Goal: Task Accomplishment & Management: Manage account settings

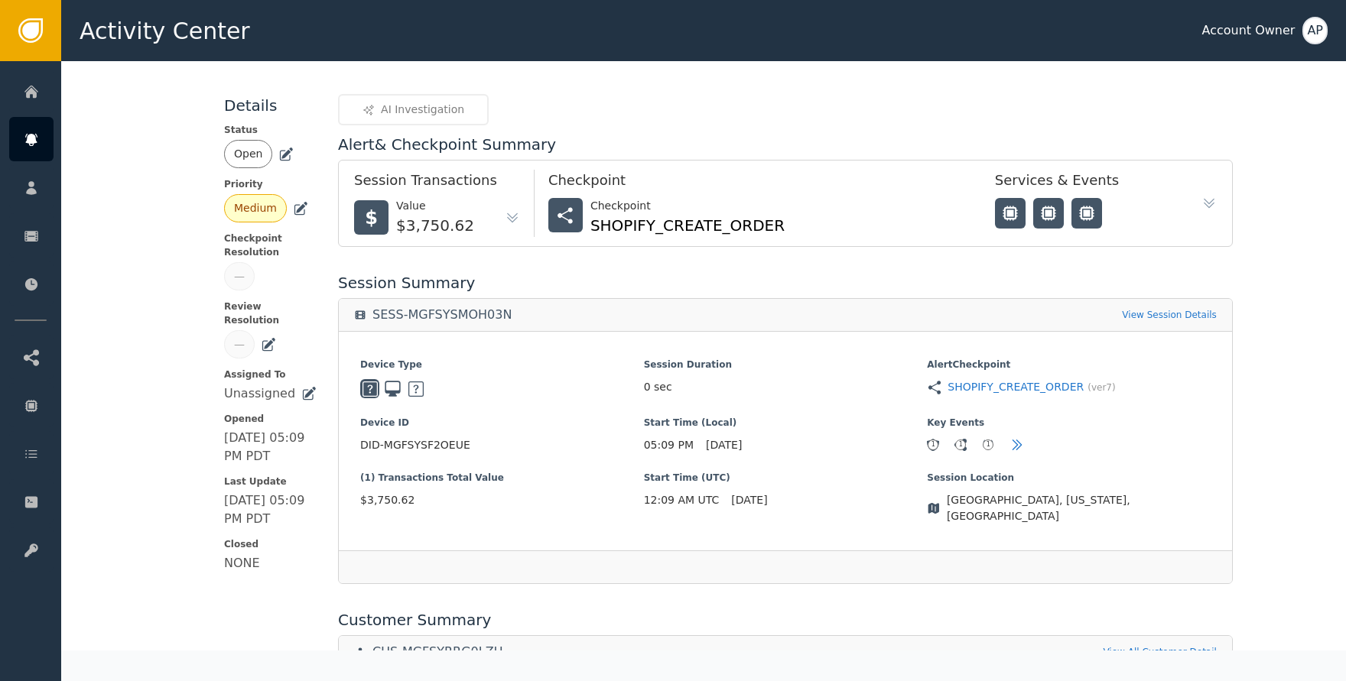
scroll to position [153, 0]
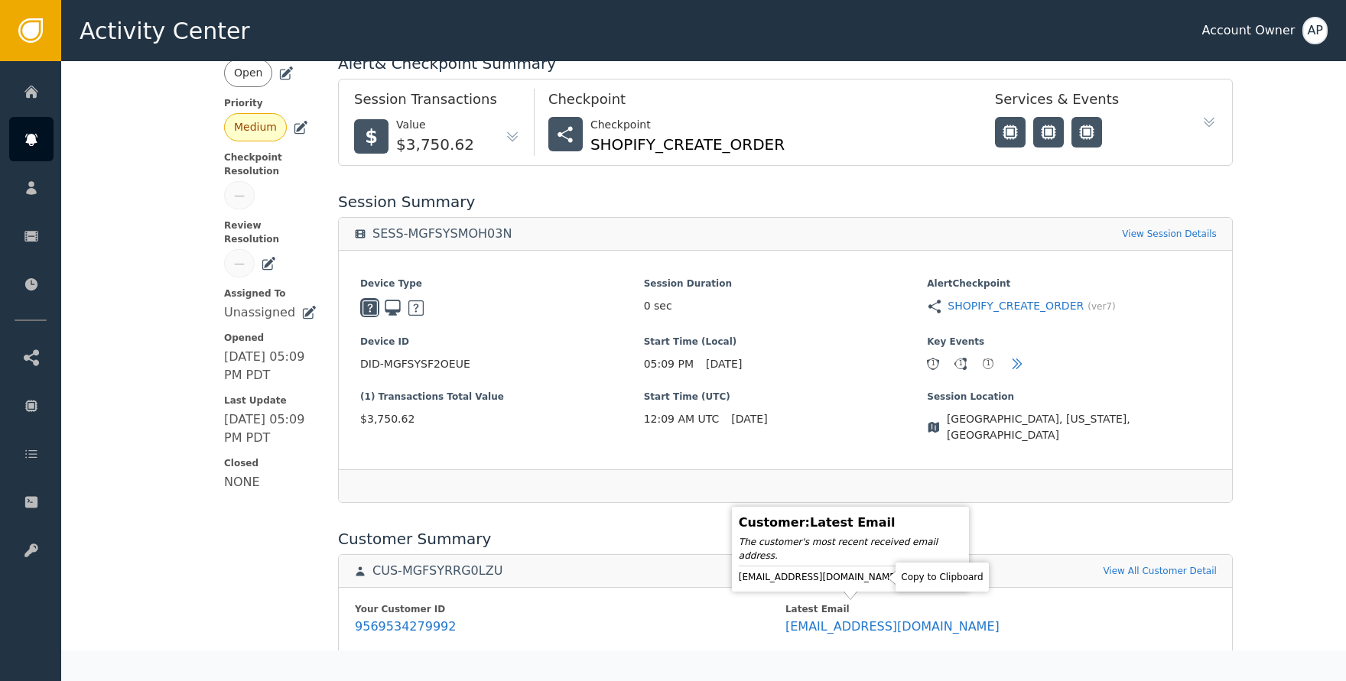
drag, startPoint x: 876, startPoint y: 574, endPoint x: 889, endPoint y: 565, distance: 15.5
click at [906, 574] on icon at bounding box center [913, 577] width 15 height 15
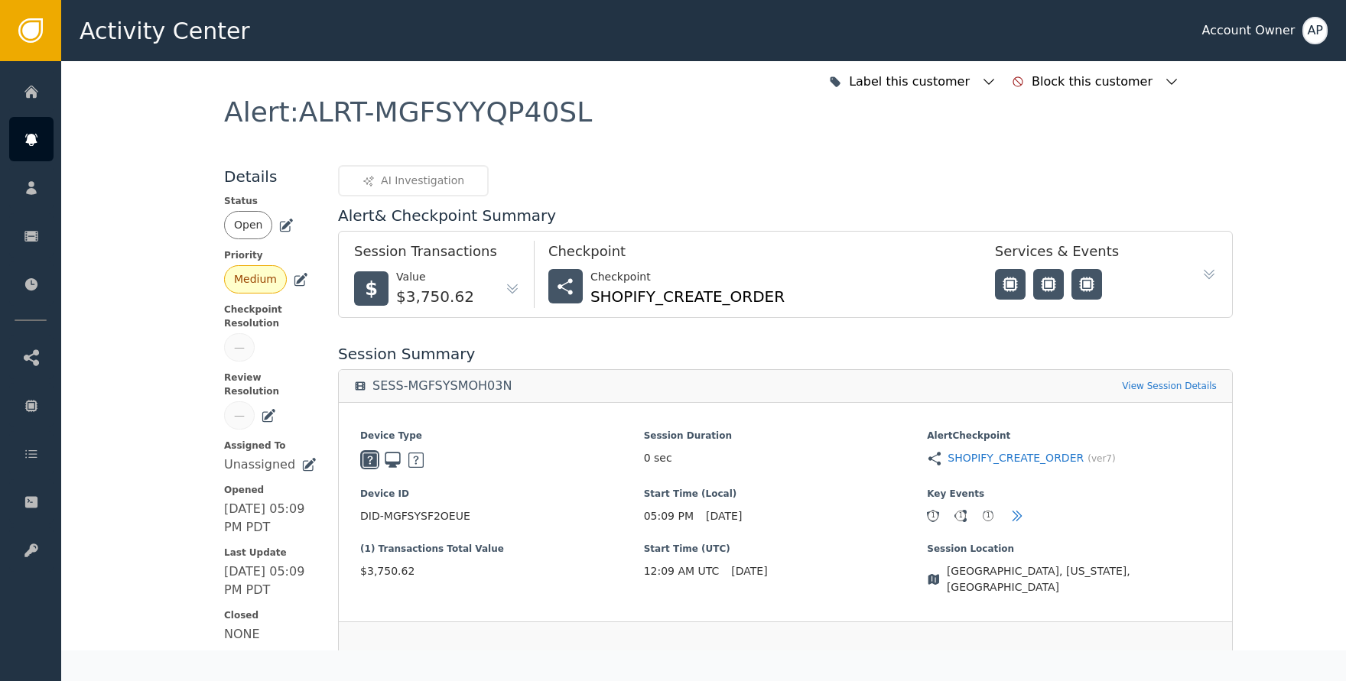
scroll to position [0, 0]
click at [279, 223] on icon at bounding box center [285, 226] width 15 height 15
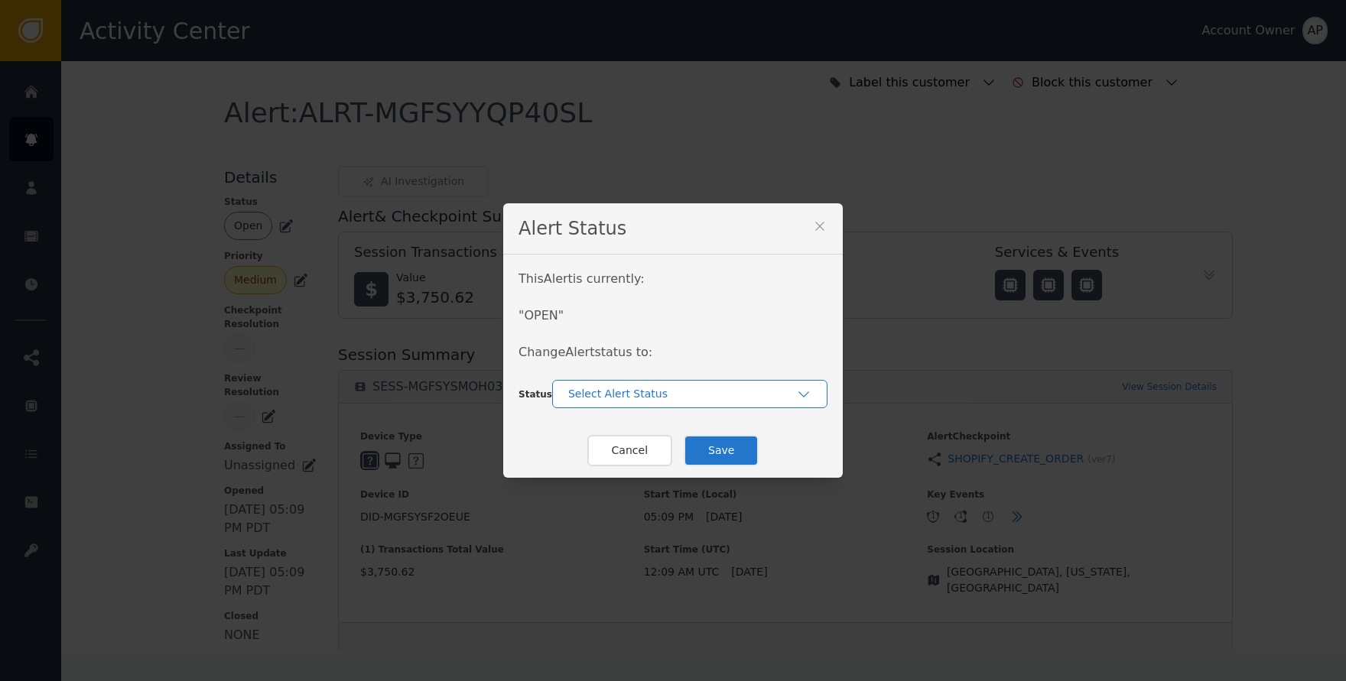
click at [621, 402] on div "Select Alert Status" at bounding box center [689, 394] width 275 height 28
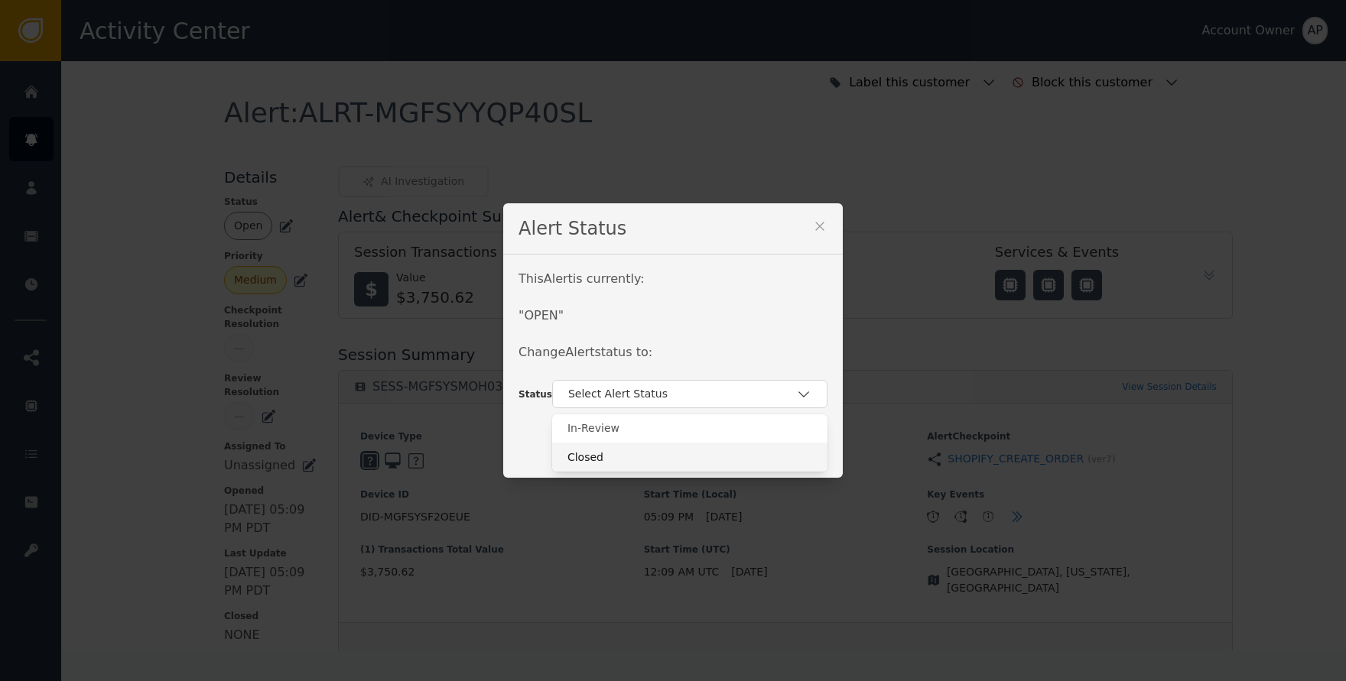
drag, startPoint x: 632, startPoint y: 457, endPoint x: 655, endPoint y: 457, distance: 23.7
click at [632, 457] on div "Closed" at bounding box center [689, 458] width 245 height 16
click at [713, 453] on button "Save" at bounding box center [721, 450] width 75 height 31
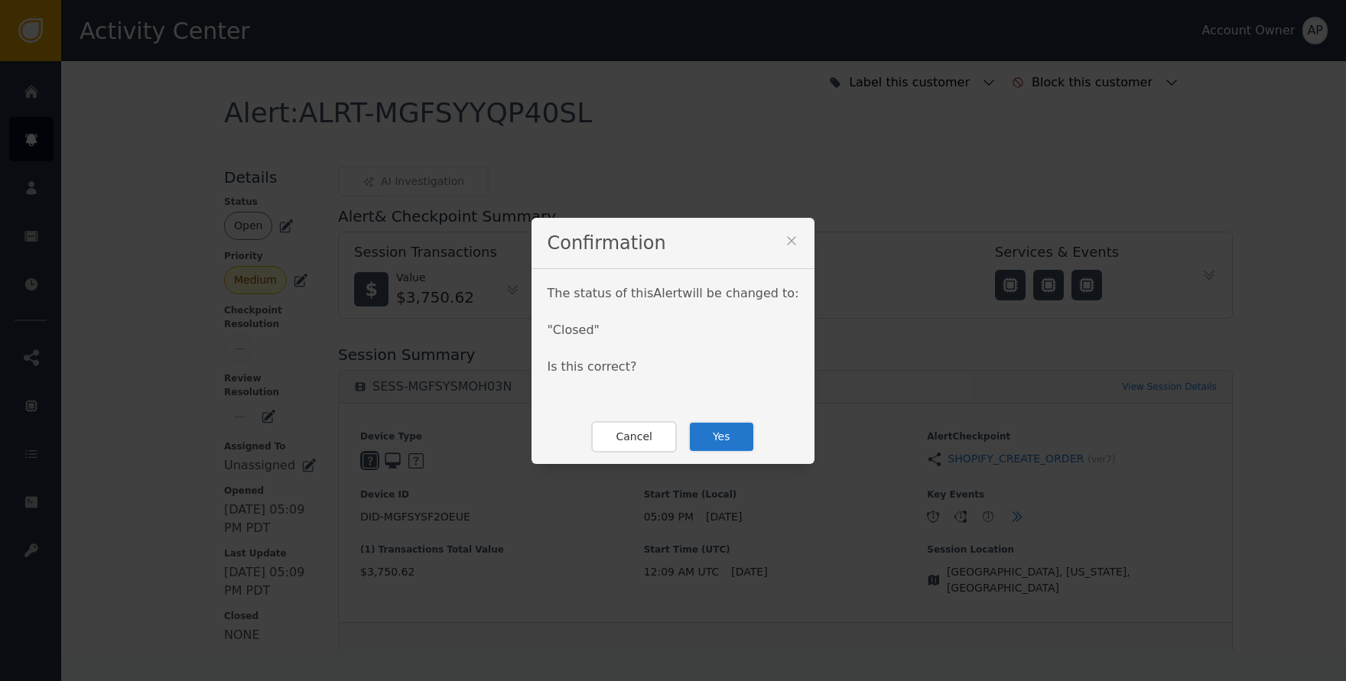
drag, startPoint x: 724, startPoint y: 437, endPoint x: 716, endPoint y: 428, distance: 13.0
click at [724, 437] on button "Yes" at bounding box center [721, 436] width 67 height 31
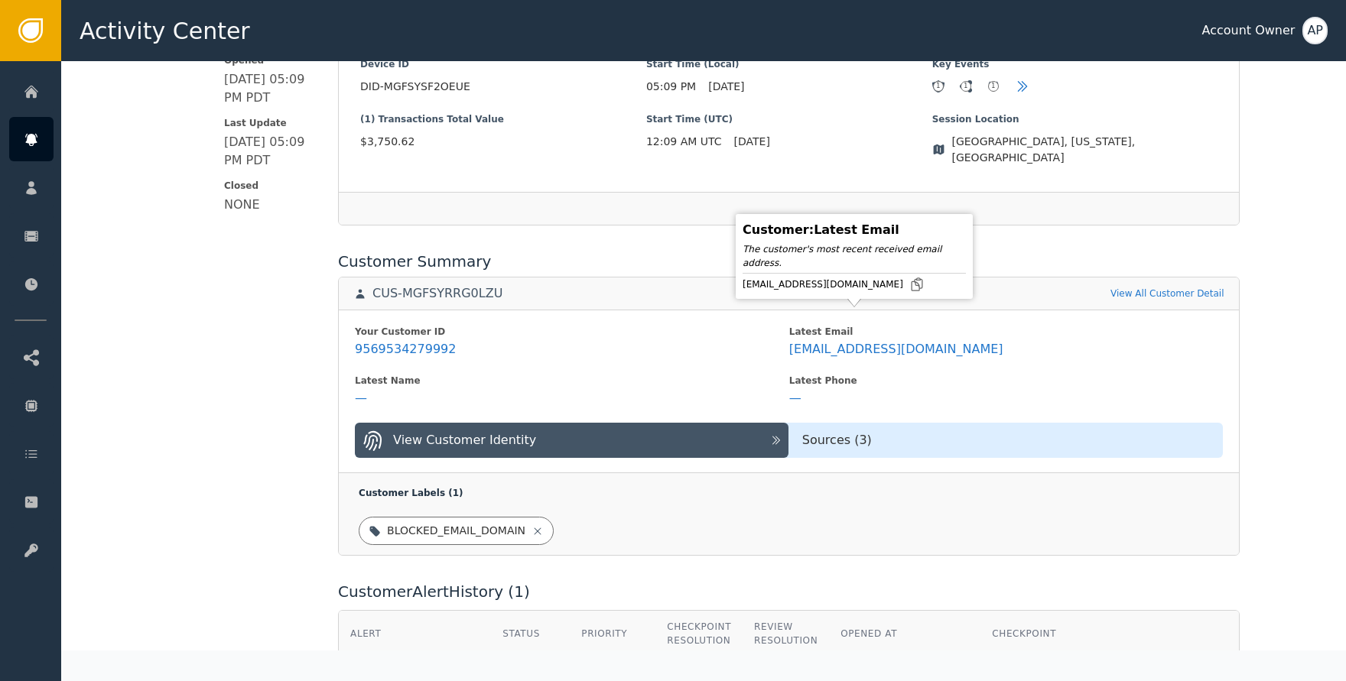
scroll to position [428, 0]
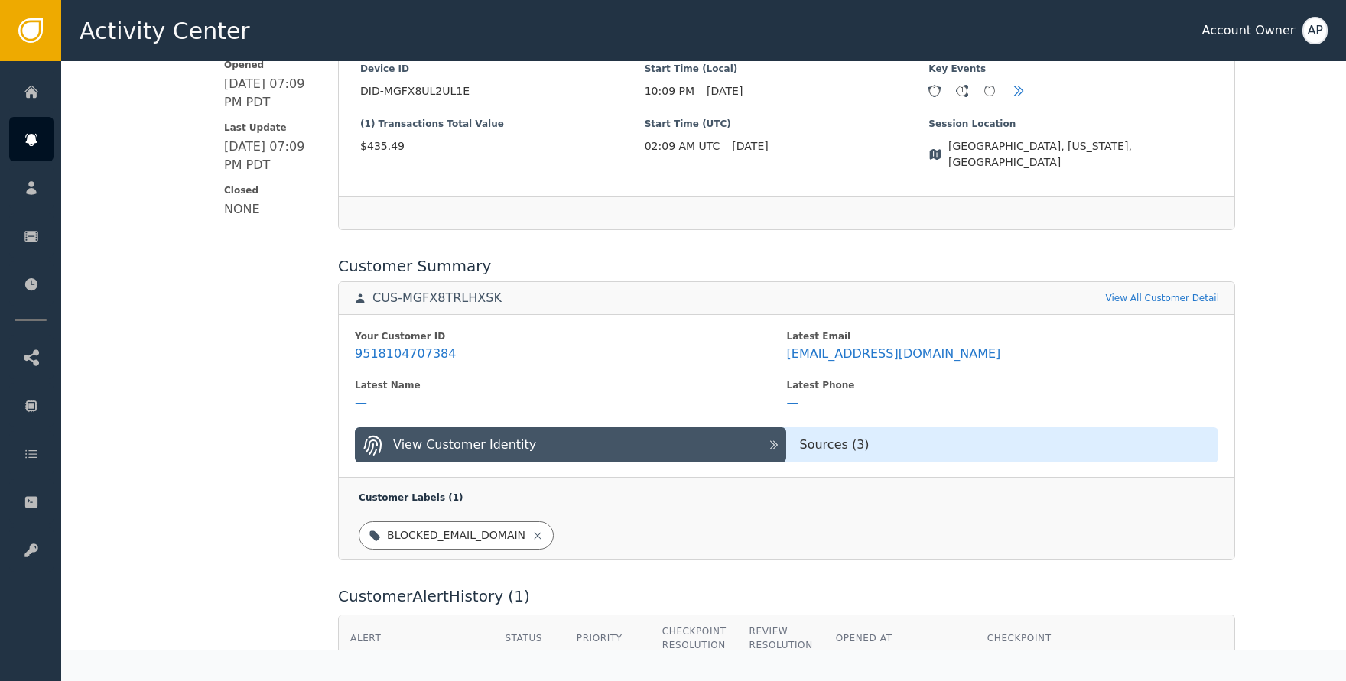
scroll to position [522, 0]
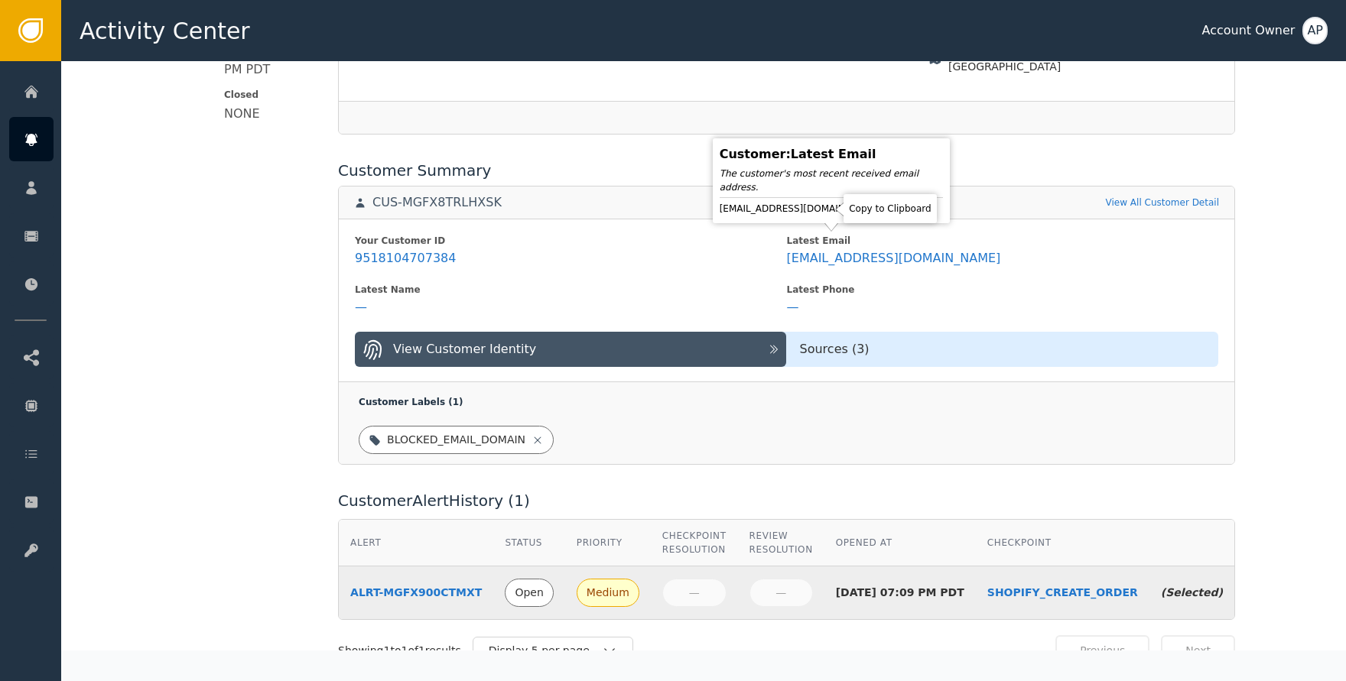
drag, startPoint x: 828, startPoint y: 213, endPoint x: 858, endPoint y: 208, distance: 30.9
click at [889, 213] on icon at bounding box center [894, 209] width 11 height 12
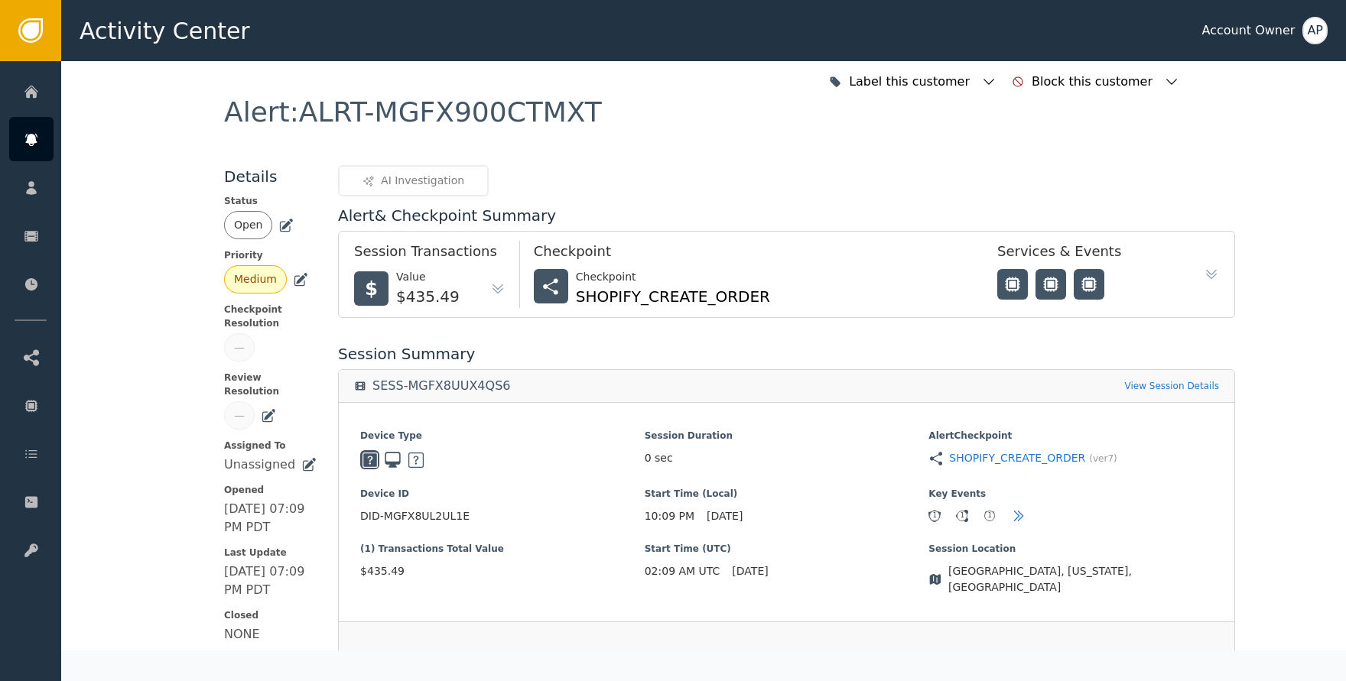
scroll to position [0, 0]
drag, startPoint x: 275, startPoint y: 223, endPoint x: 296, endPoint y: 237, distance: 25.3
click at [278, 223] on icon at bounding box center [285, 226] width 15 height 15
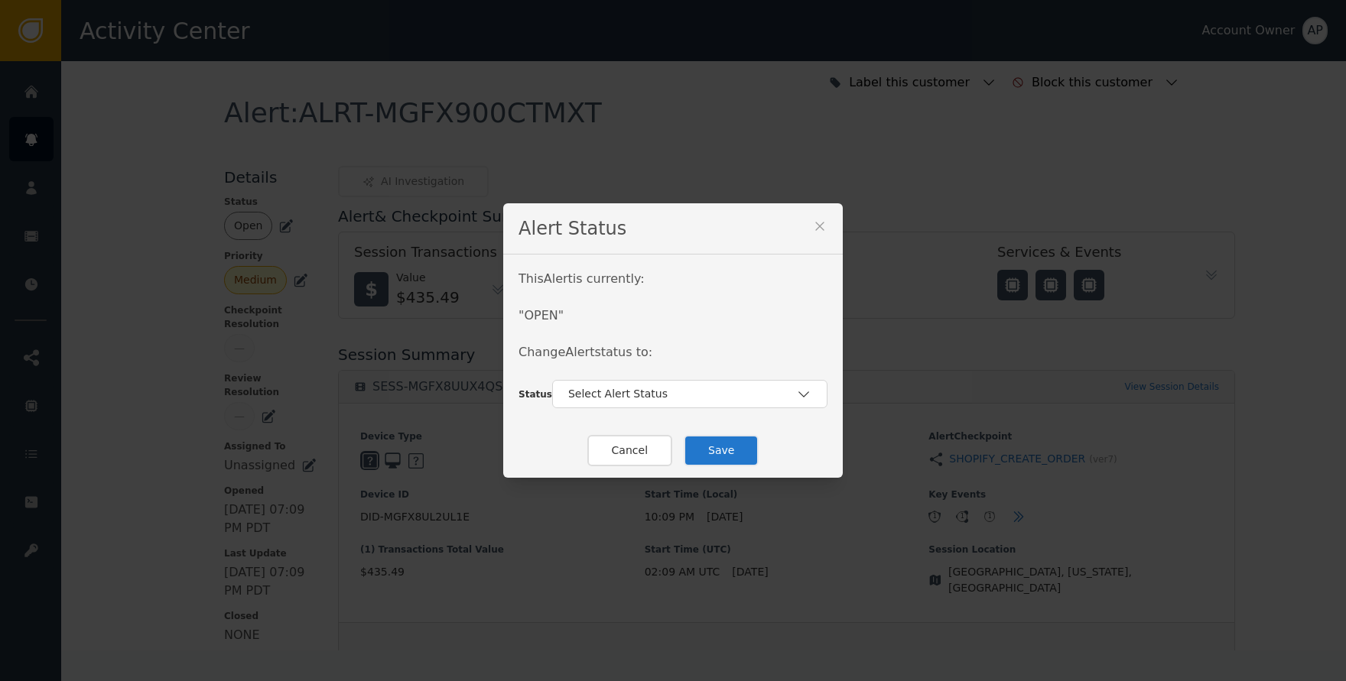
drag, startPoint x: 675, startPoint y: 396, endPoint x: 685, endPoint y: 409, distance: 16.4
click at [677, 398] on div "Select Alert Status" at bounding box center [682, 394] width 228 height 16
drag, startPoint x: 689, startPoint y: 431, endPoint x: 688, endPoint y: 444, distance: 13.0
click at [688, 444] on div "In-Review Closed" at bounding box center [689, 443] width 275 height 57
click at [688, 454] on div "Closed" at bounding box center [689, 458] width 245 height 16
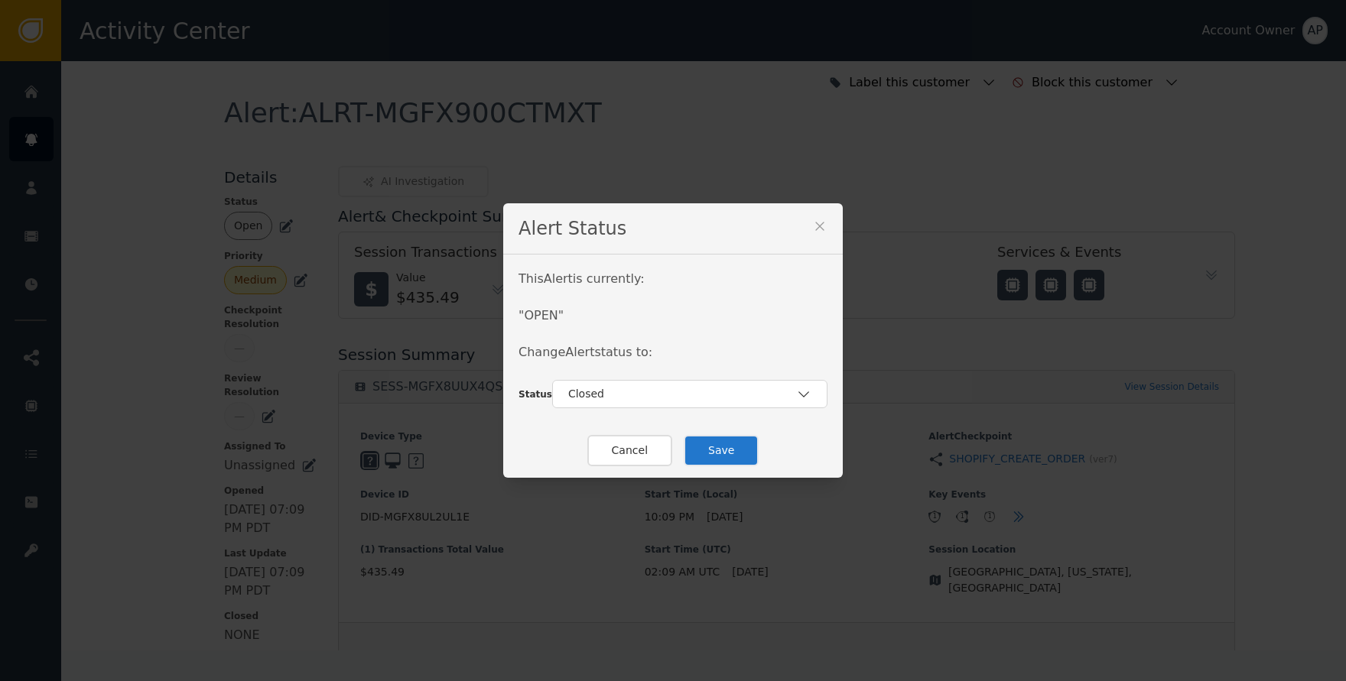
click at [727, 450] on button "Save" at bounding box center [721, 450] width 75 height 31
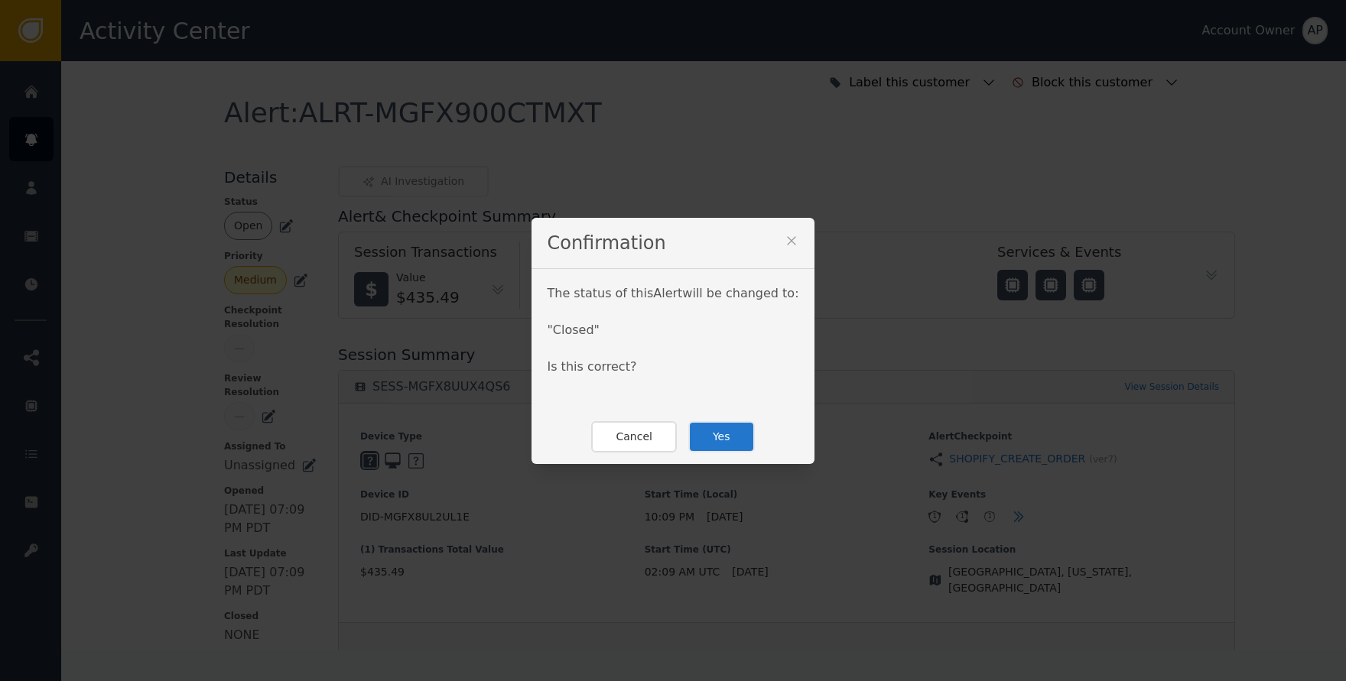
drag, startPoint x: 718, startPoint y: 441, endPoint x: 760, endPoint y: 381, distance: 73.6
click at [718, 441] on button "Yes" at bounding box center [721, 436] width 67 height 31
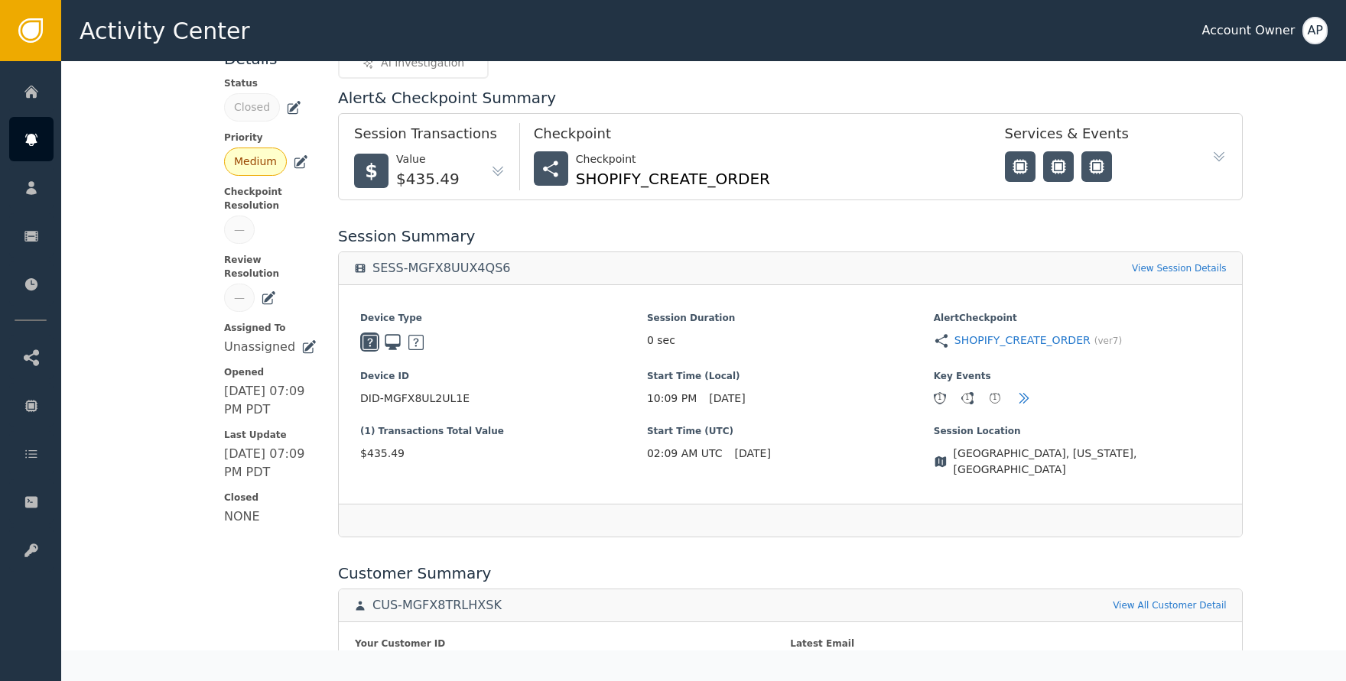
scroll to position [105, 0]
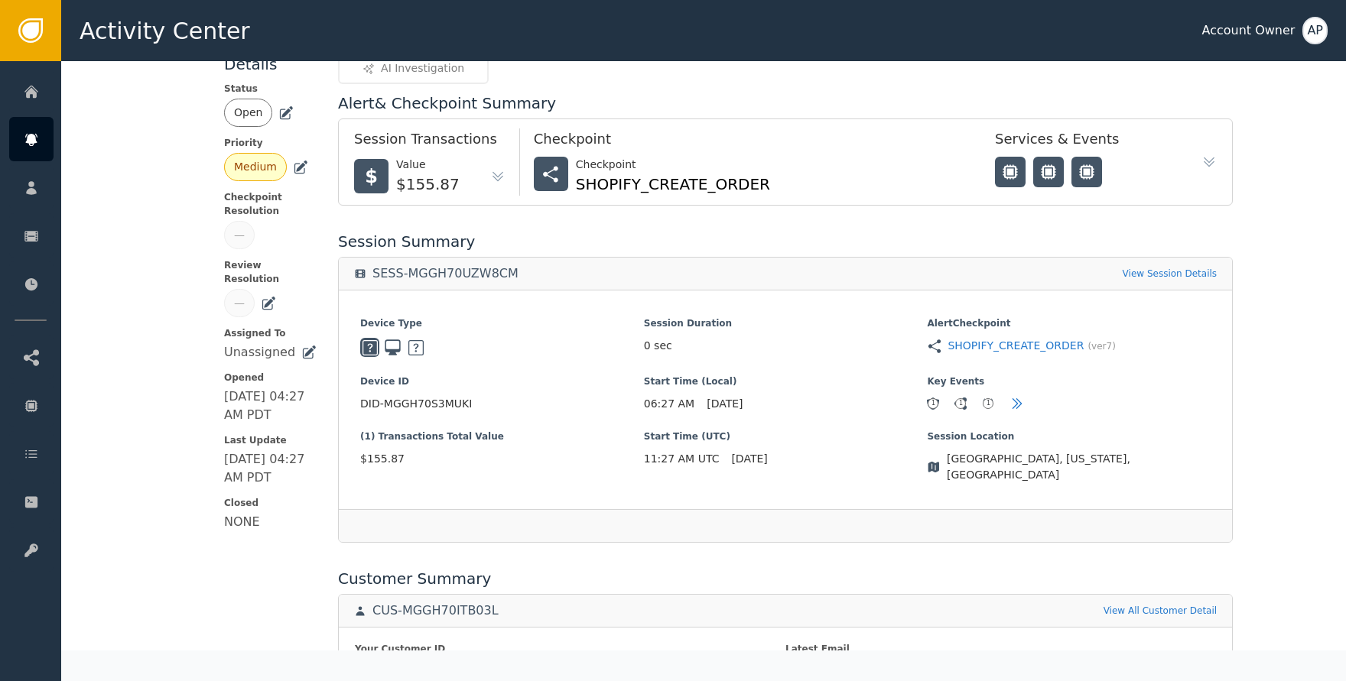
scroll to position [205, 0]
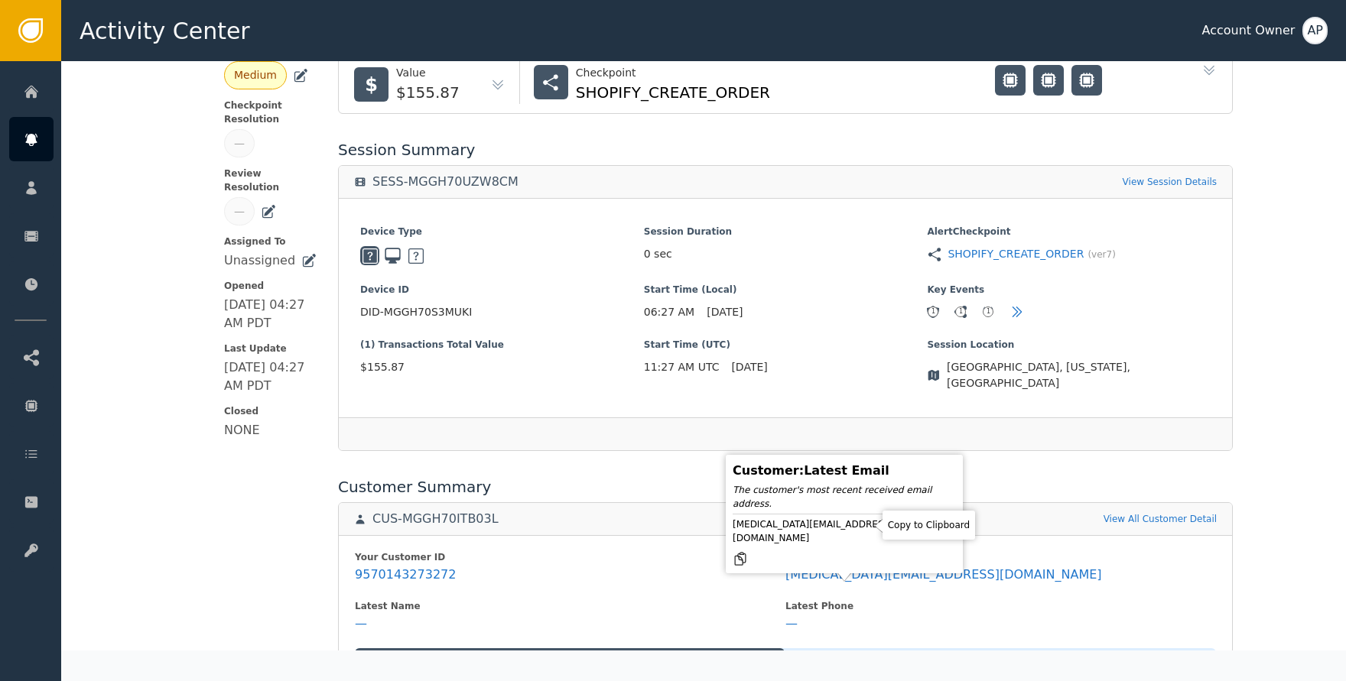
click at [748, 551] on icon at bounding box center [740, 558] width 15 height 15
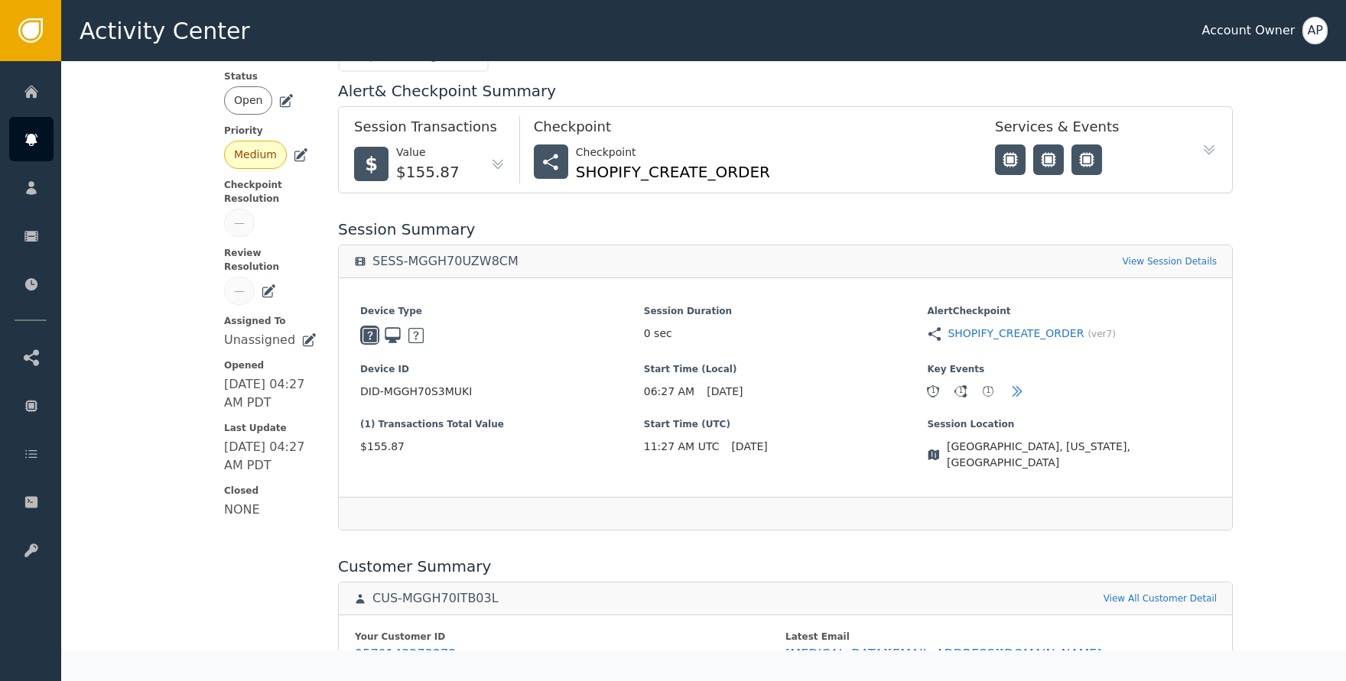
scroll to position [0, 0]
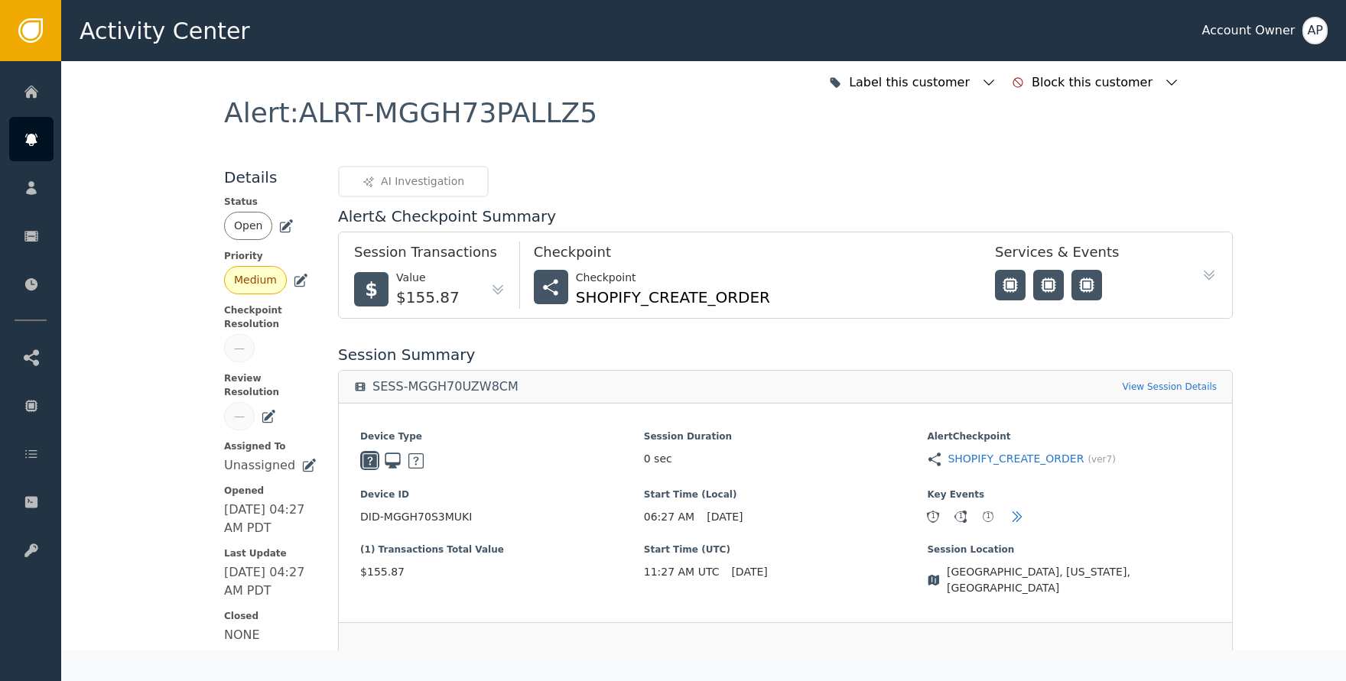
drag, startPoint x: 270, startPoint y: 223, endPoint x: 282, endPoint y: 225, distance: 12.3
click at [272, 224] on div "Open" at bounding box center [270, 226] width 93 height 28
click at [282, 223] on icon at bounding box center [287, 224] width 11 height 11
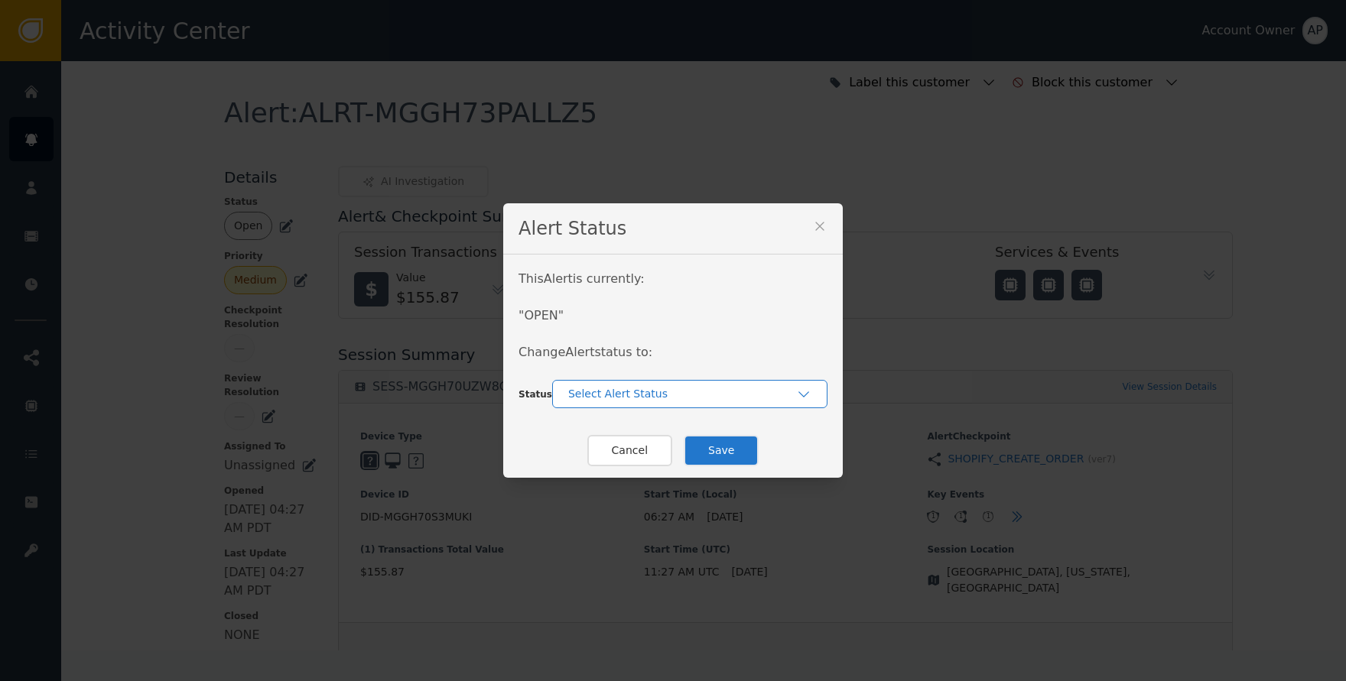
click at [627, 392] on div "Select Alert Status" at bounding box center [682, 394] width 228 height 16
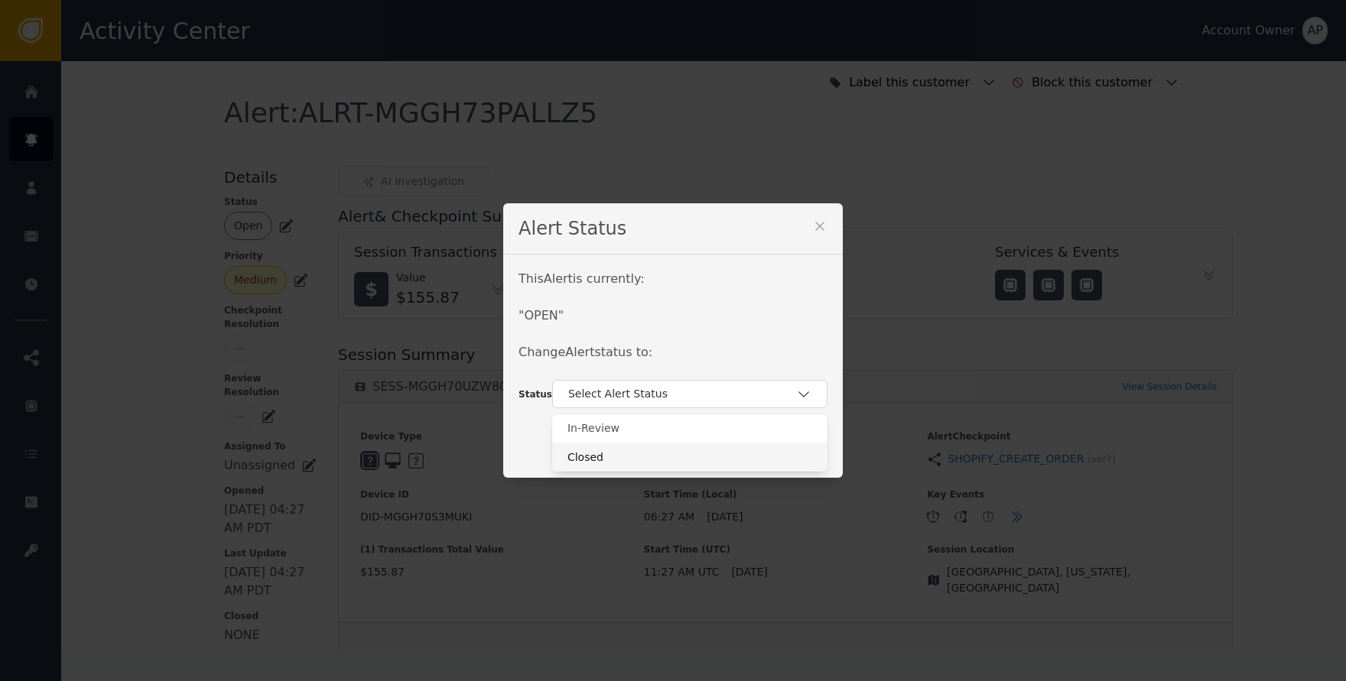
click at [647, 450] on div "Closed" at bounding box center [689, 458] width 245 height 16
click at [735, 444] on button "Save" at bounding box center [721, 450] width 75 height 31
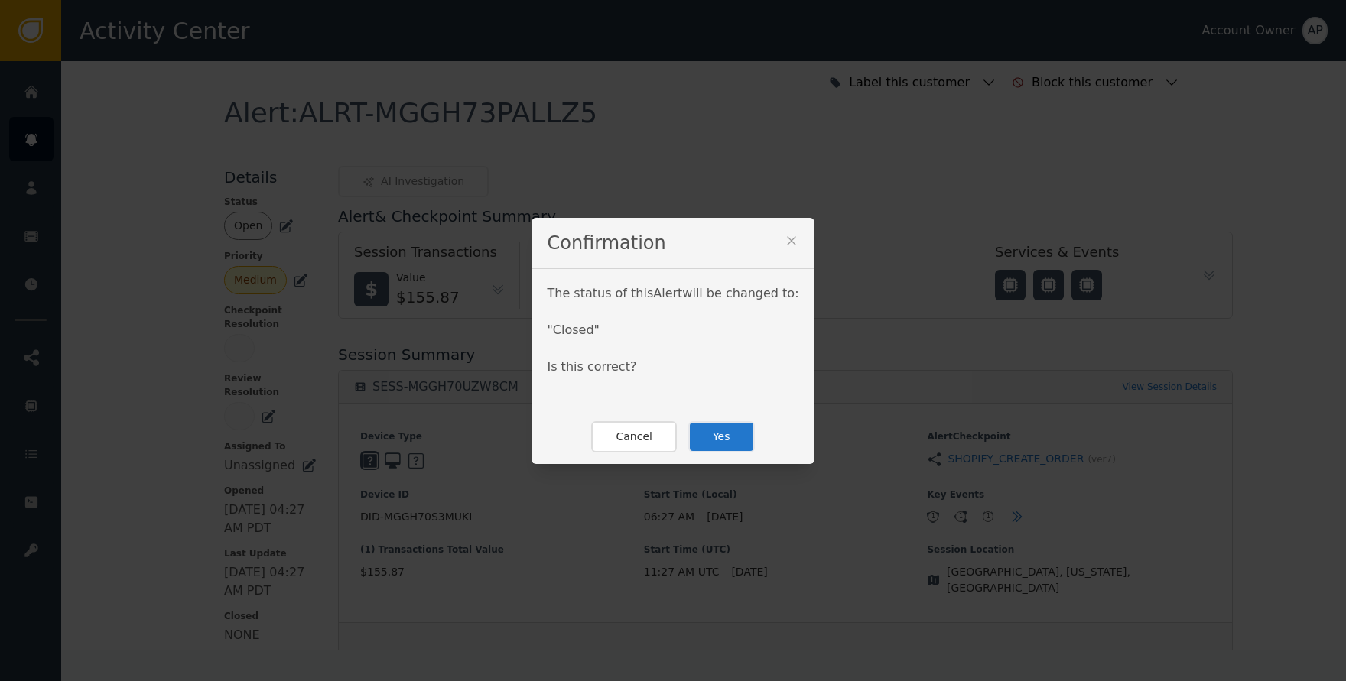
click at [732, 443] on button "Yes" at bounding box center [721, 436] width 67 height 31
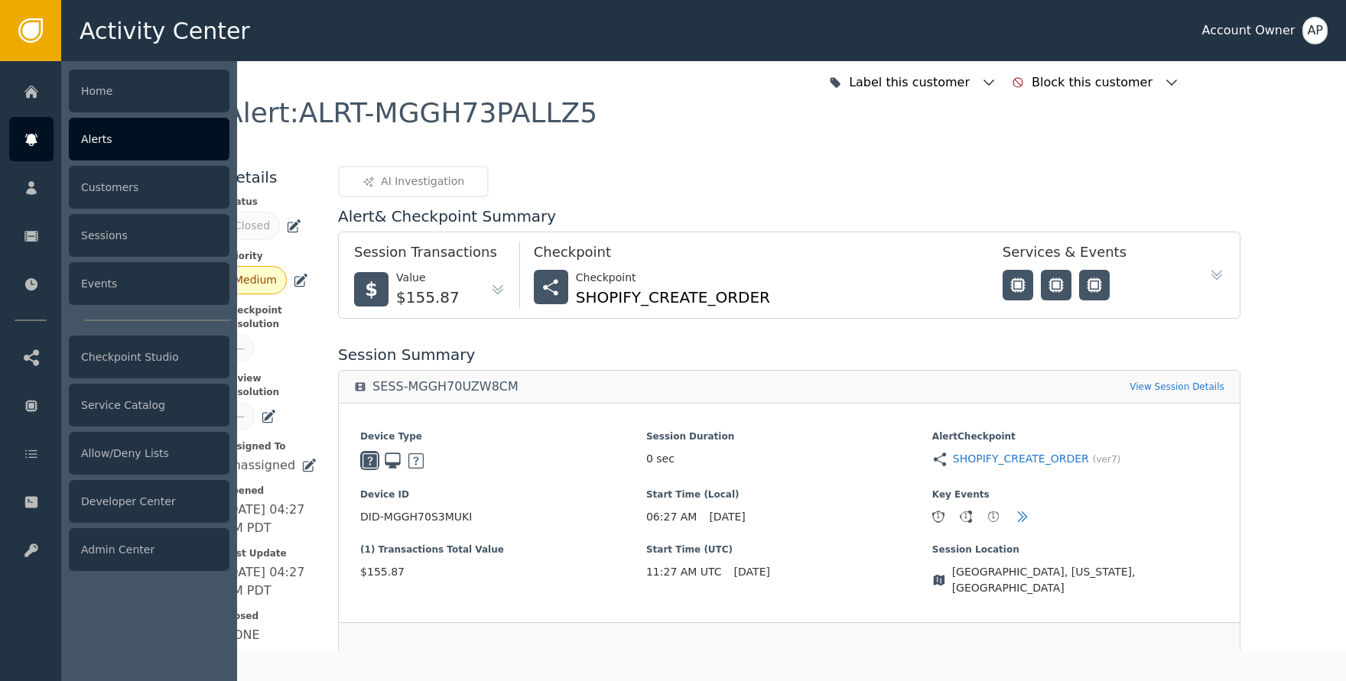
click at [46, 143] on div at bounding box center [31, 139] width 44 height 44
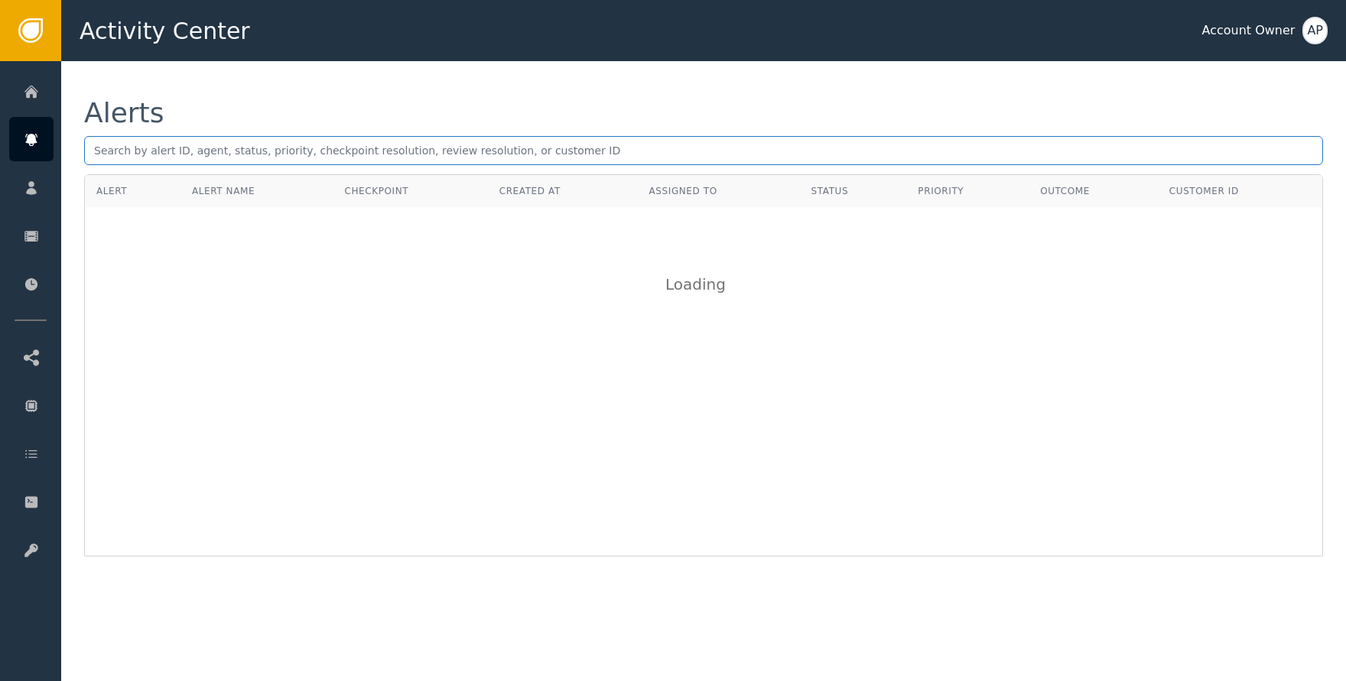
drag, startPoint x: 798, startPoint y: 123, endPoint x: 795, endPoint y: 142, distance: 19.3
click at [801, 123] on div "Alerts" at bounding box center [703, 113] width 1239 height 28
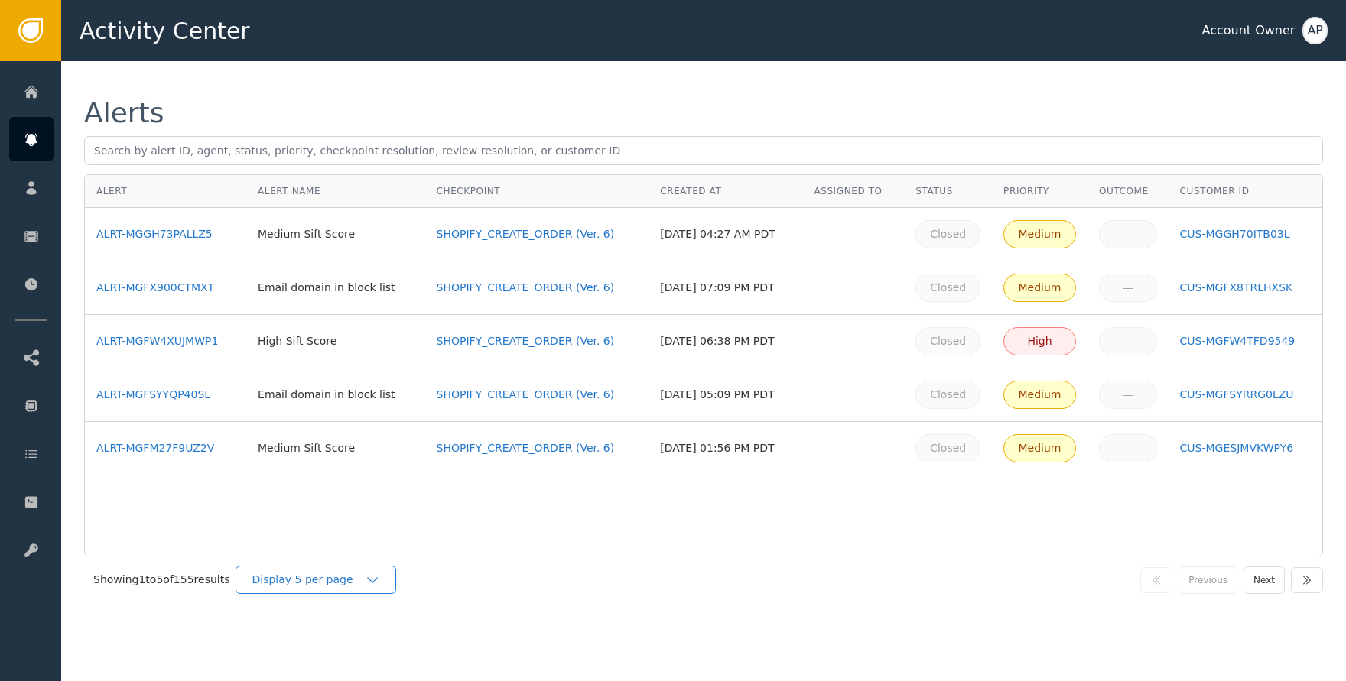
drag, startPoint x: 382, startPoint y: 562, endPoint x: 379, endPoint y: 571, distance: 9.2
click at [382, 564] on div "Showing 1 to 5 of 155 results Display 5 per page Previous Next" at bounding box center [703, 580] width 1239 height 47
click at [378, 573] on icon "button" at bounding box center [372, 580] width 15 height 15
click at [350, 642] on div "Display 25 per page" at bounding box center [320, 644] width 122 height 16
